Goal: Obtain resource: Download file/media

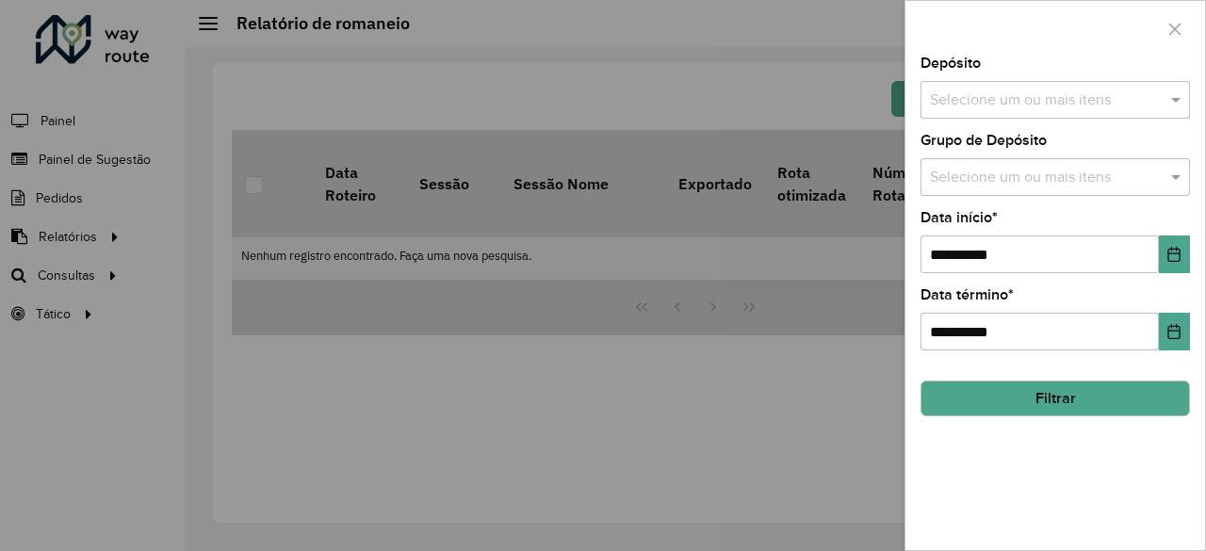
click at [669, 404] on div at bounding box center [603, 275] width 1206 height 551
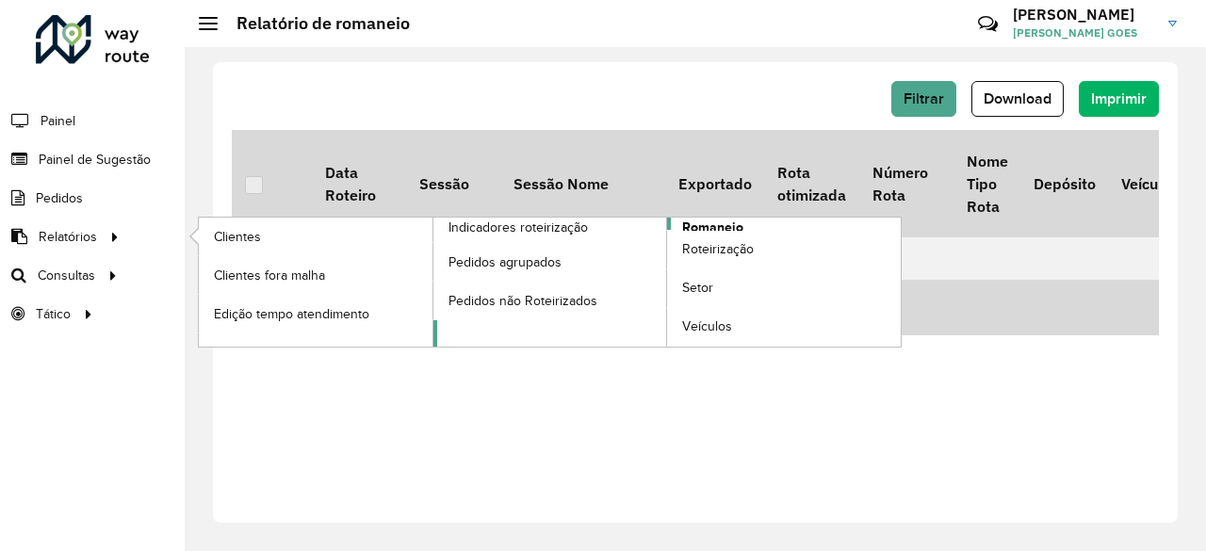
click at [741, 224] on span "Romaneio" at bounding box center [712, 228] width 61 height 20
click at [699, 223] on span "Romaneio" at bounding box center [712, 228] width 61 height 20
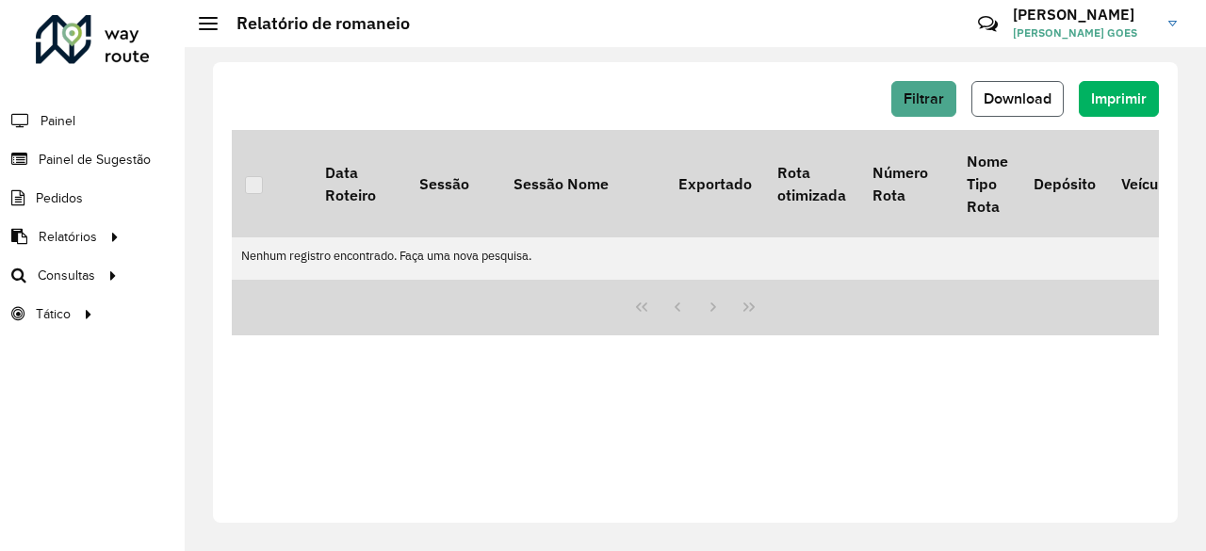
click at [1000, 101] on span "Download" at bounding box center [1018, 98] width 68 height 16
click at [61, 120] on span "Painel" at bounding box center [60, 121] width 39 height 20
click at [125, 151] on span "Painel de Sugestão" at bounding box center [98, 160] width 118 height 20
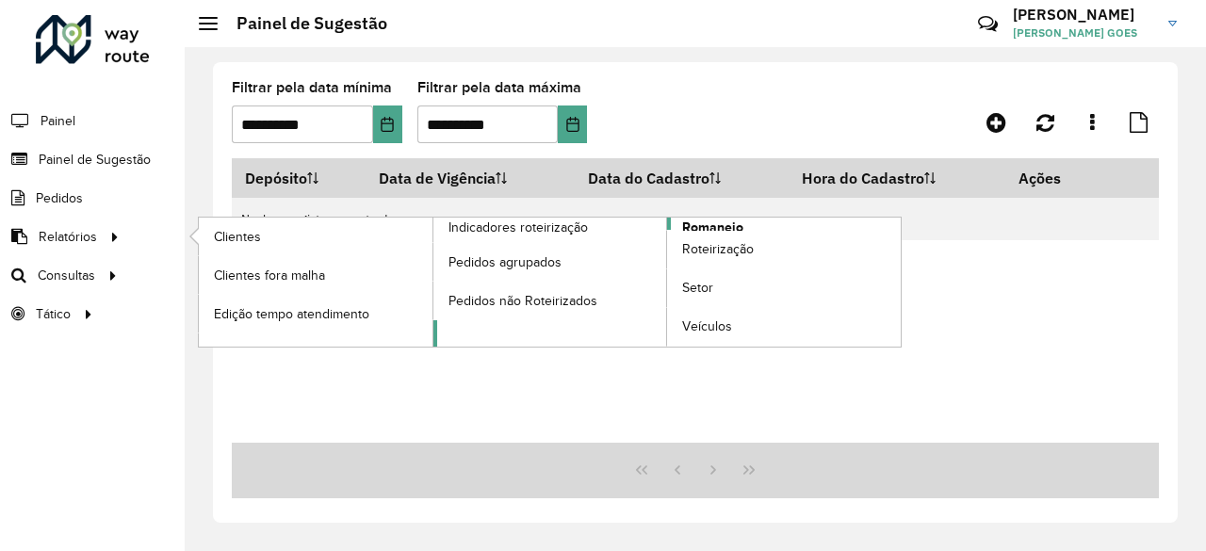
click at [689, 227] on span "Romaneio" at bounding box center [712, 228] width 61 height 20
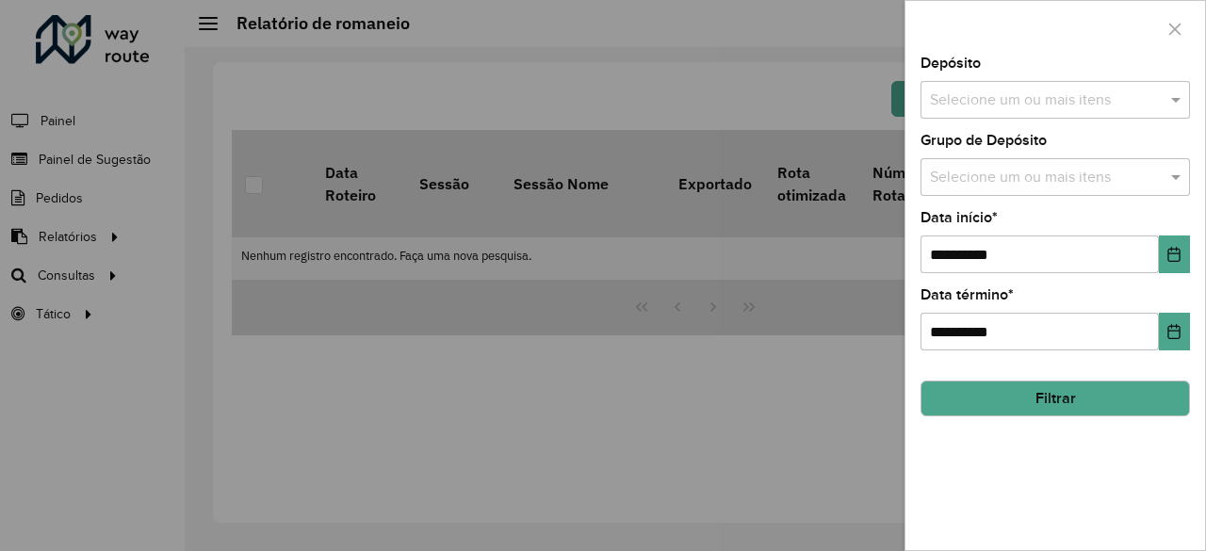
click at [1088, 99] on input "text" at bounding box center [1046, 101] width 241 height 23
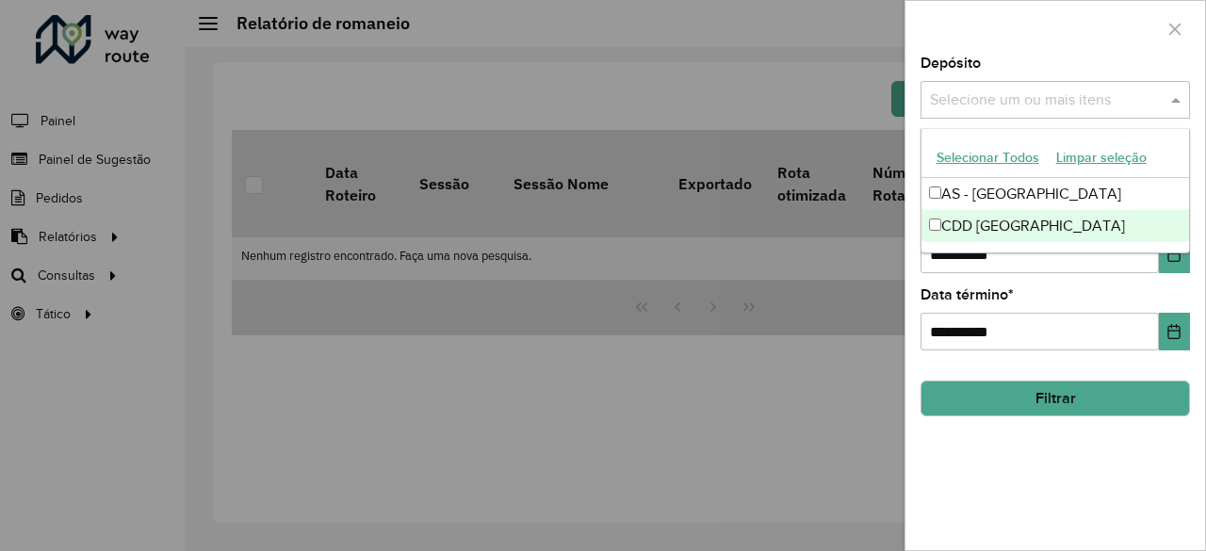
click at [968, 227] on div "CDD [GEOGRAPHIC_DATA]" at bounding box center [1056, 226] width 269 height 32
click at [1049, 480] on div "**********" at bounding box center [1056, 304] width 300 height 494
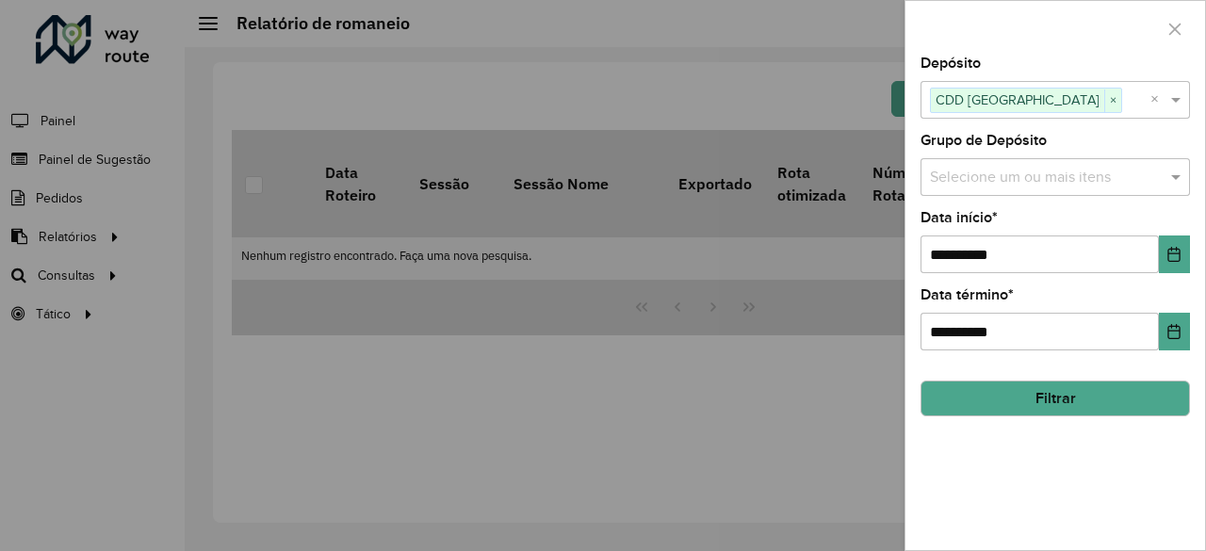
click at [1110, 184] on input "text" at bounding box center [1046, 178] width 241 height 23
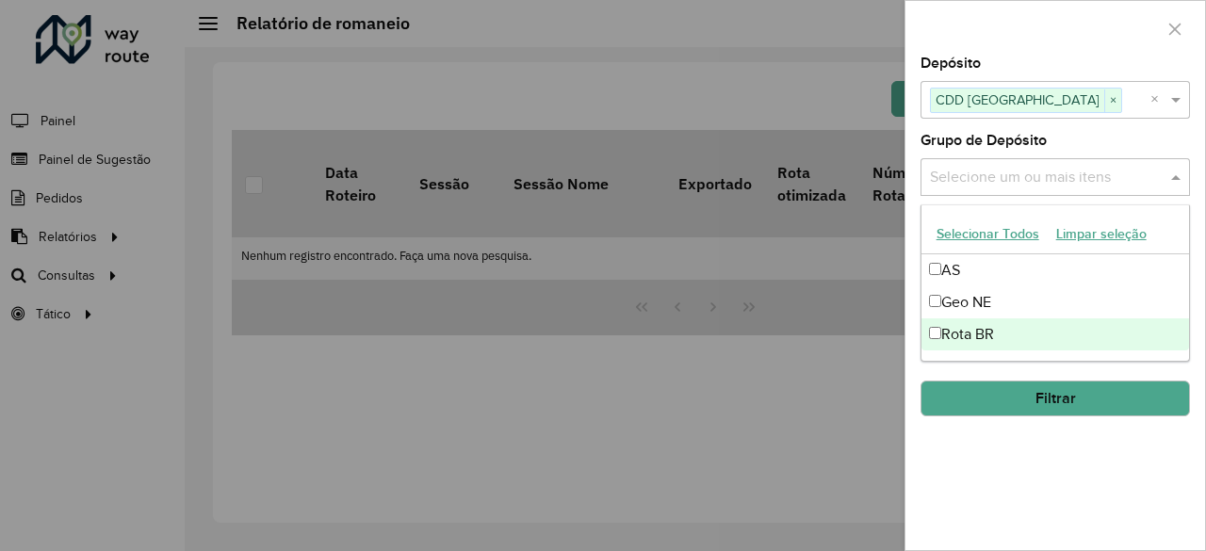
click at [981, 326] on div "Rota BR" at bounding box center [1056, 335] width 269 height 32
click at [1020, 437] on div "**********" at bounding box center [1056, 304] width 300 height 494
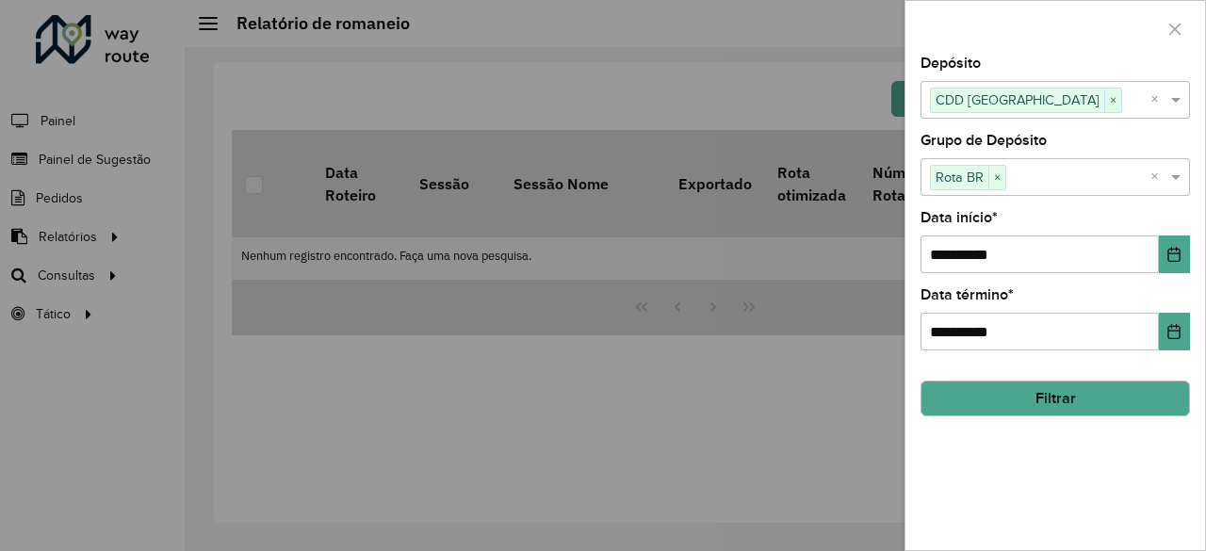
click at [1057, 394] on button "Filtrar" at bounding box center [1056, 399] width 270 height 36
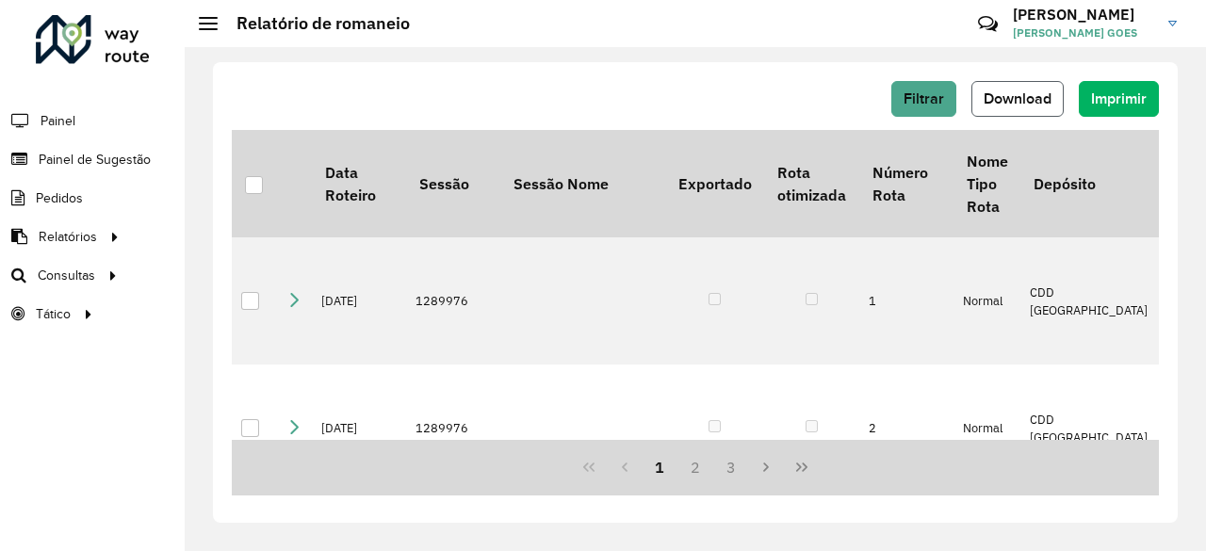
click at [1039, 107] on span "Download" at bounding box center [1018, 98] width 68 height 16
